Goal: Book appointment/travel/reservation

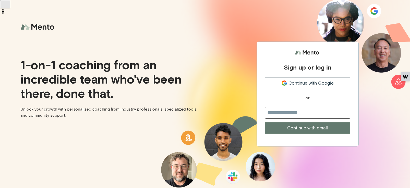
click at [316, 81] on span "Continue with Google" at bounding box center [311, 83] width 45 height 7
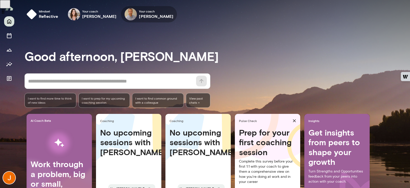
click at [149, 16] on h6 "Kevin Au" at bounding box center [156, 16] width 34 height 6
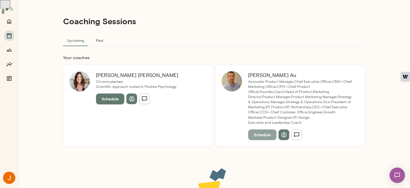
click at [264, 136] on button "Schedule" at bounding box center [262, 135] width 28 height 11
